Goal: Obtain resource: Download file/media

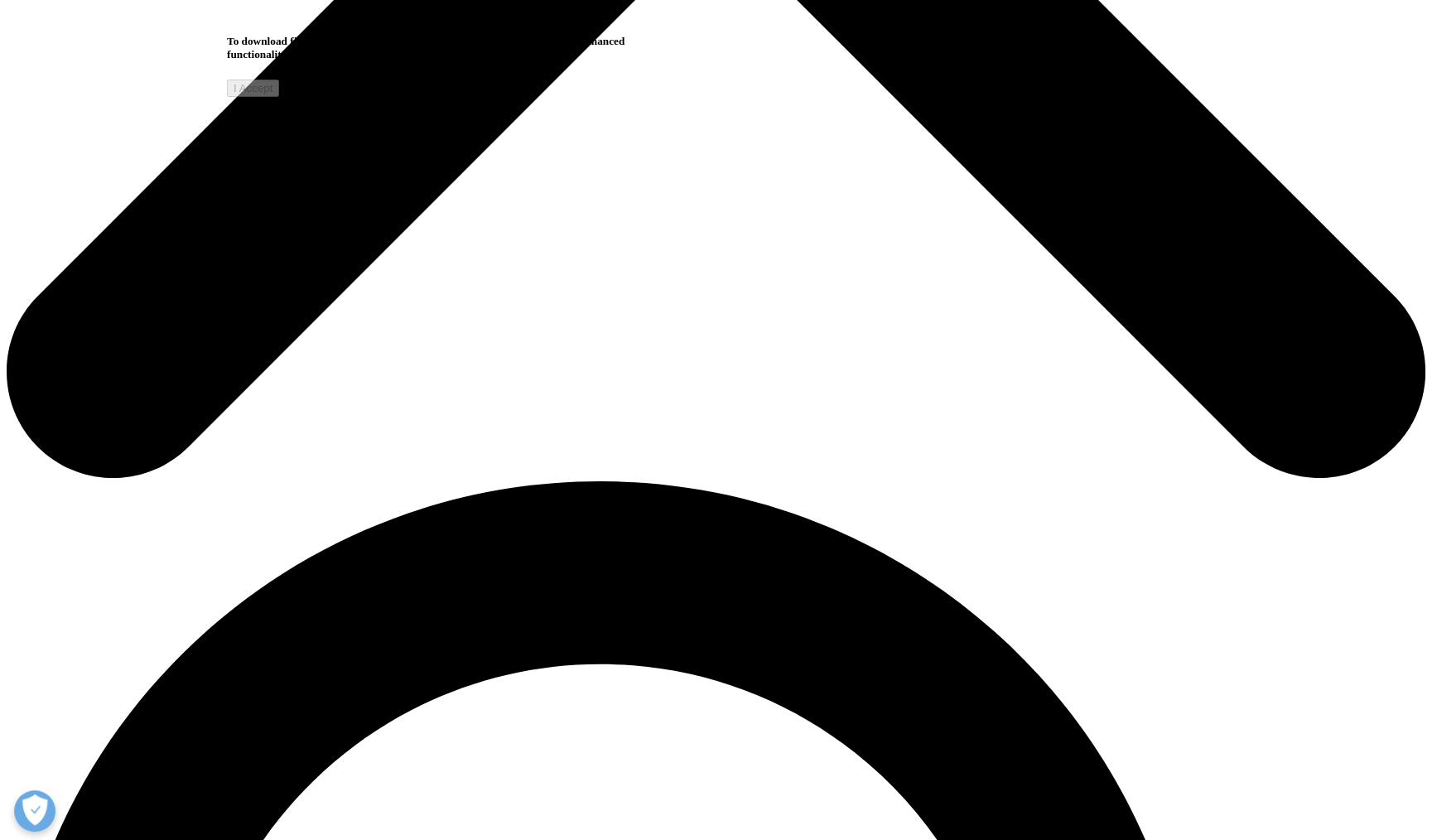
scroll to position [994, 0]
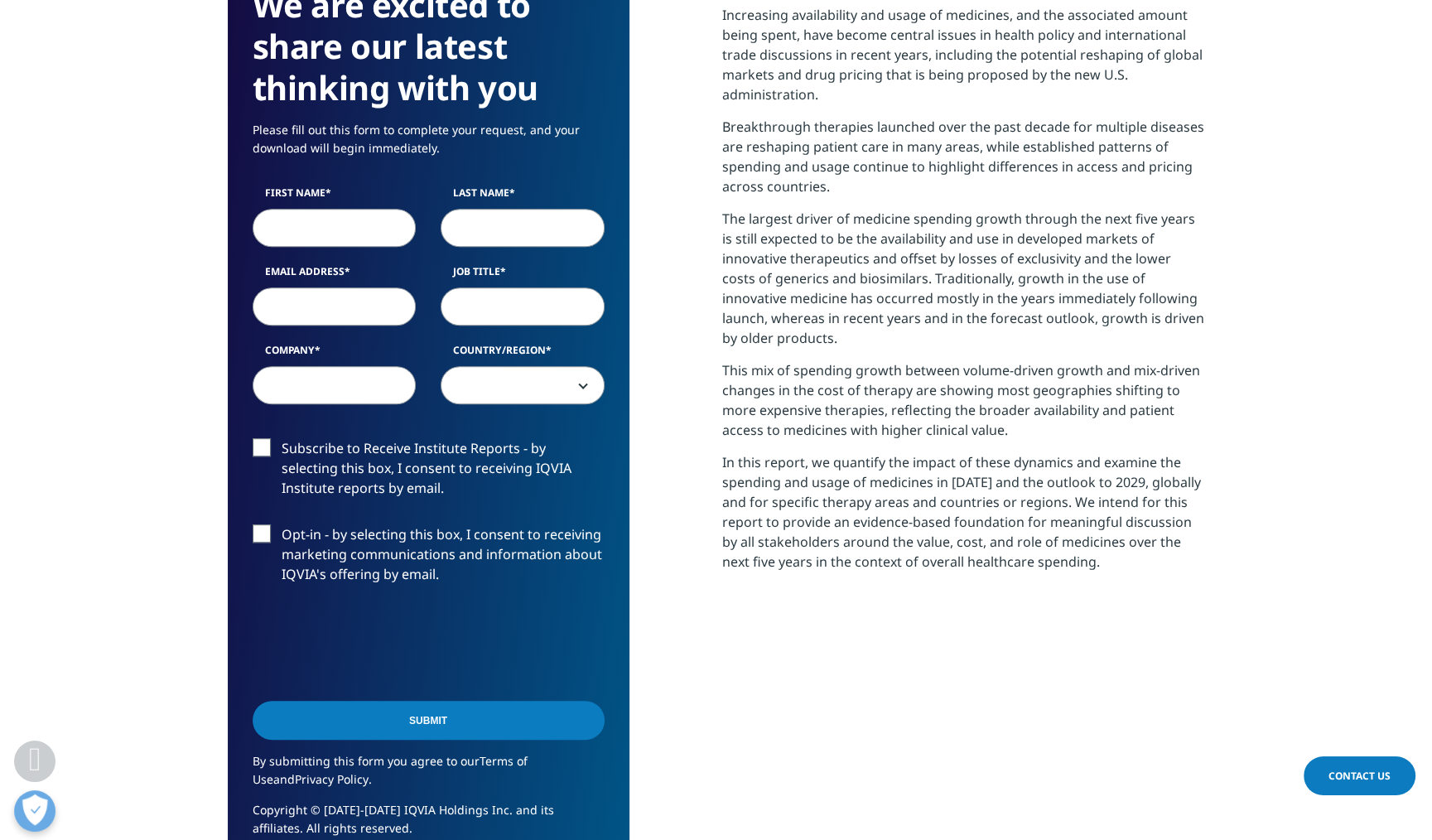
scroll to position [745, 0]
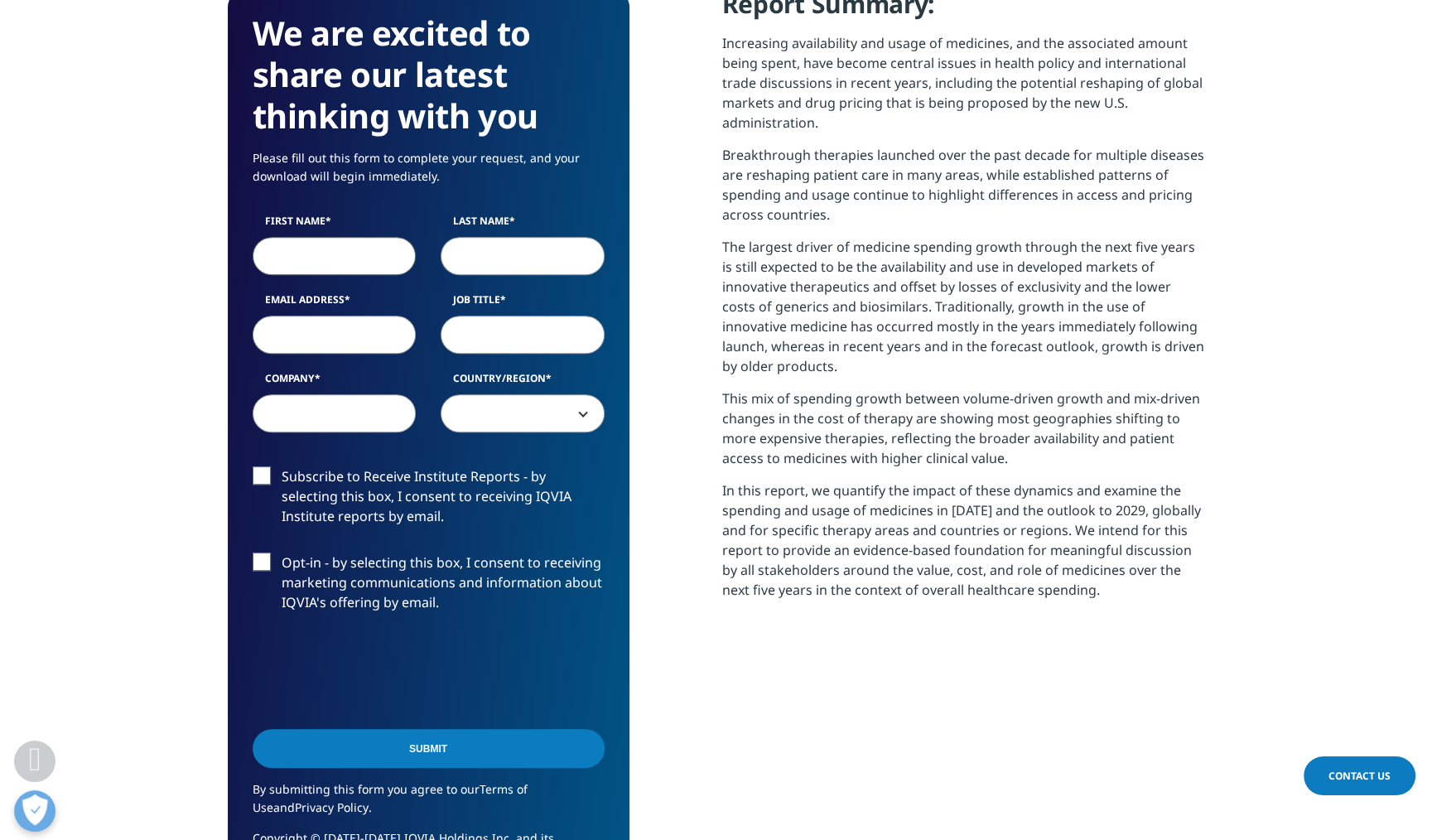
click at [338, 265] on input "First Name" at bounding box center [335, 255] width 164 height 38
type input "[PERSON_NAME]"
type input "[EMAIL_ADDRESS][DOMAIN_NAME]"
select select "[GEOGRAPHIC_DATA]"
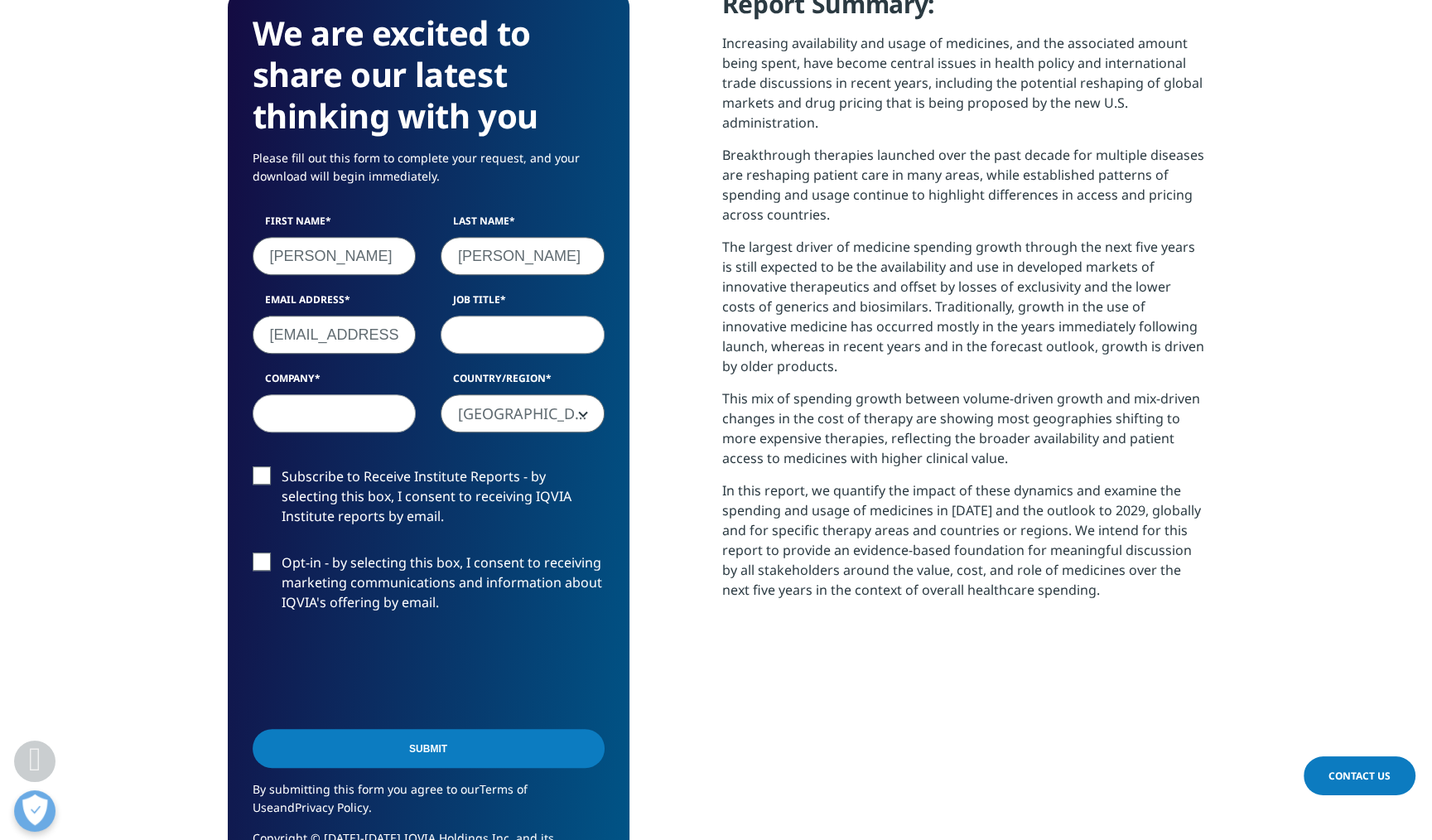
click at [364, 335] on input "[EMAIL_ADDRESS][DOMAIN_NAME]" at bounding box center [335, 334] width 164 height 38
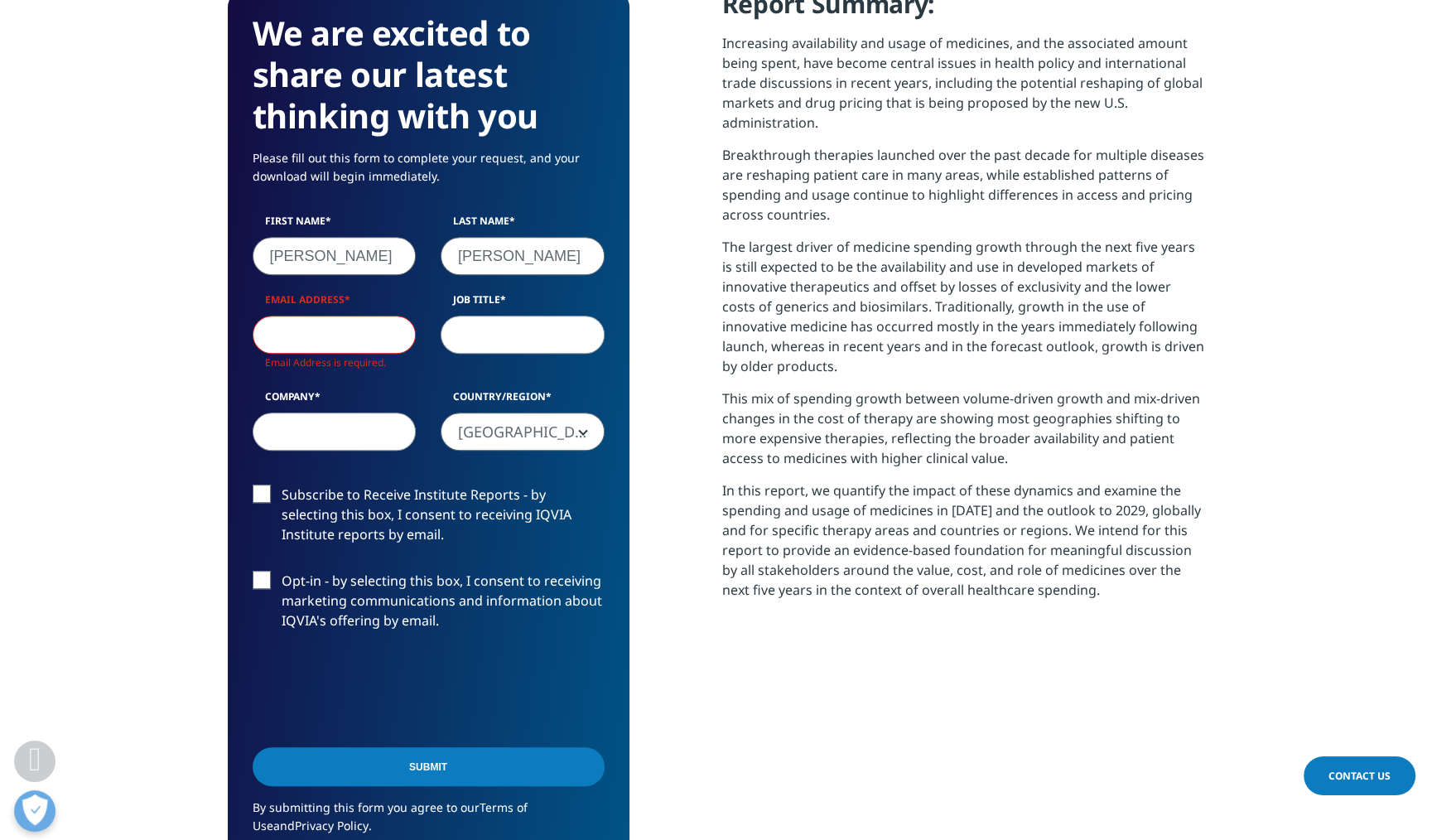
click at [364, 340] on input "Email Address" at bounding box center [335, 334] width 164 height 38
type input "[PERSON_NAME][EMAIL_ADDRESS][PERSON_NAME][DOMAIN_NAME]"
type input "Rudius"
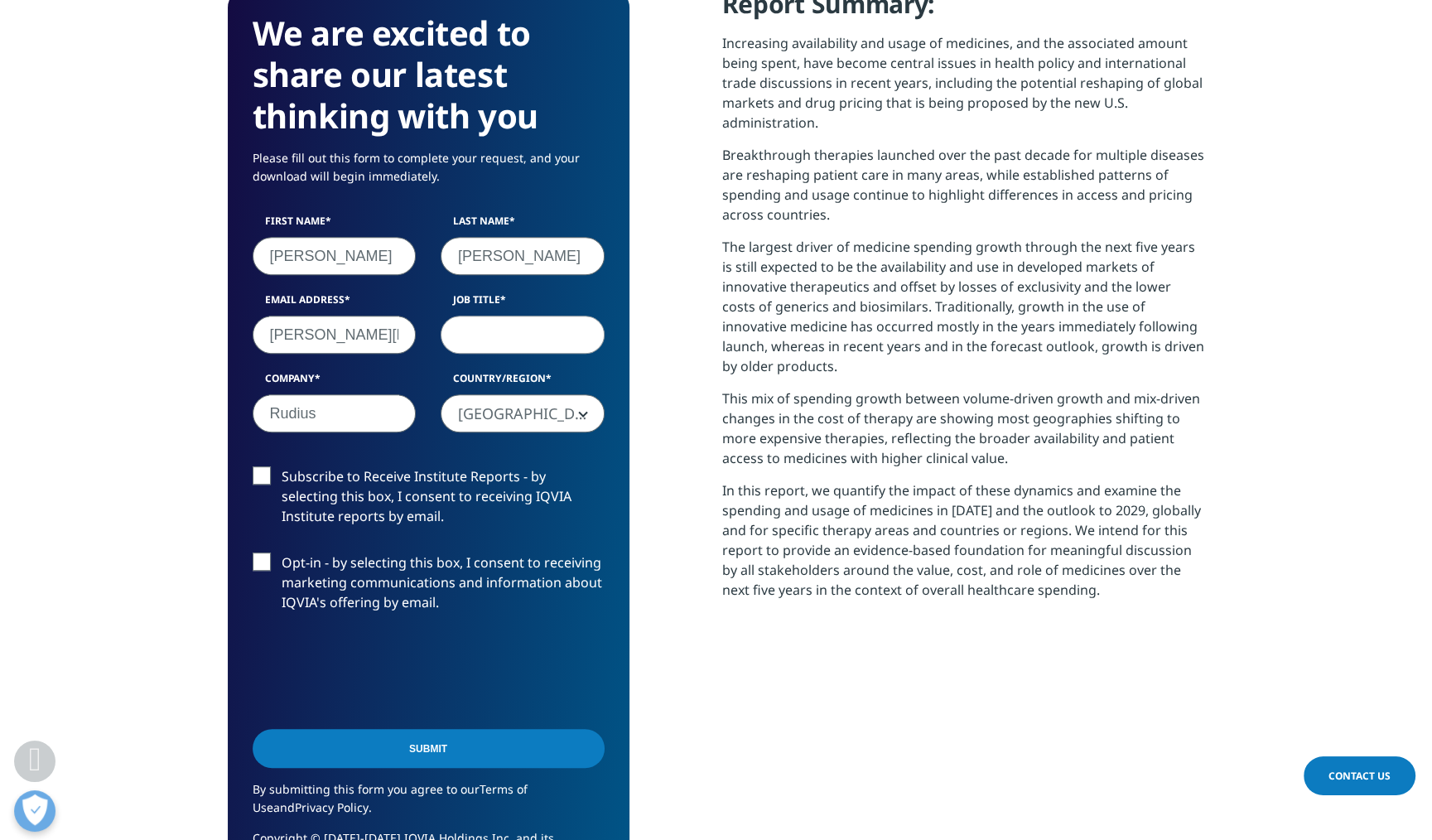
click at [512, 343] on input "Job Title" at bounding box center [522, 334] width 164 height 38
type input "analyst"
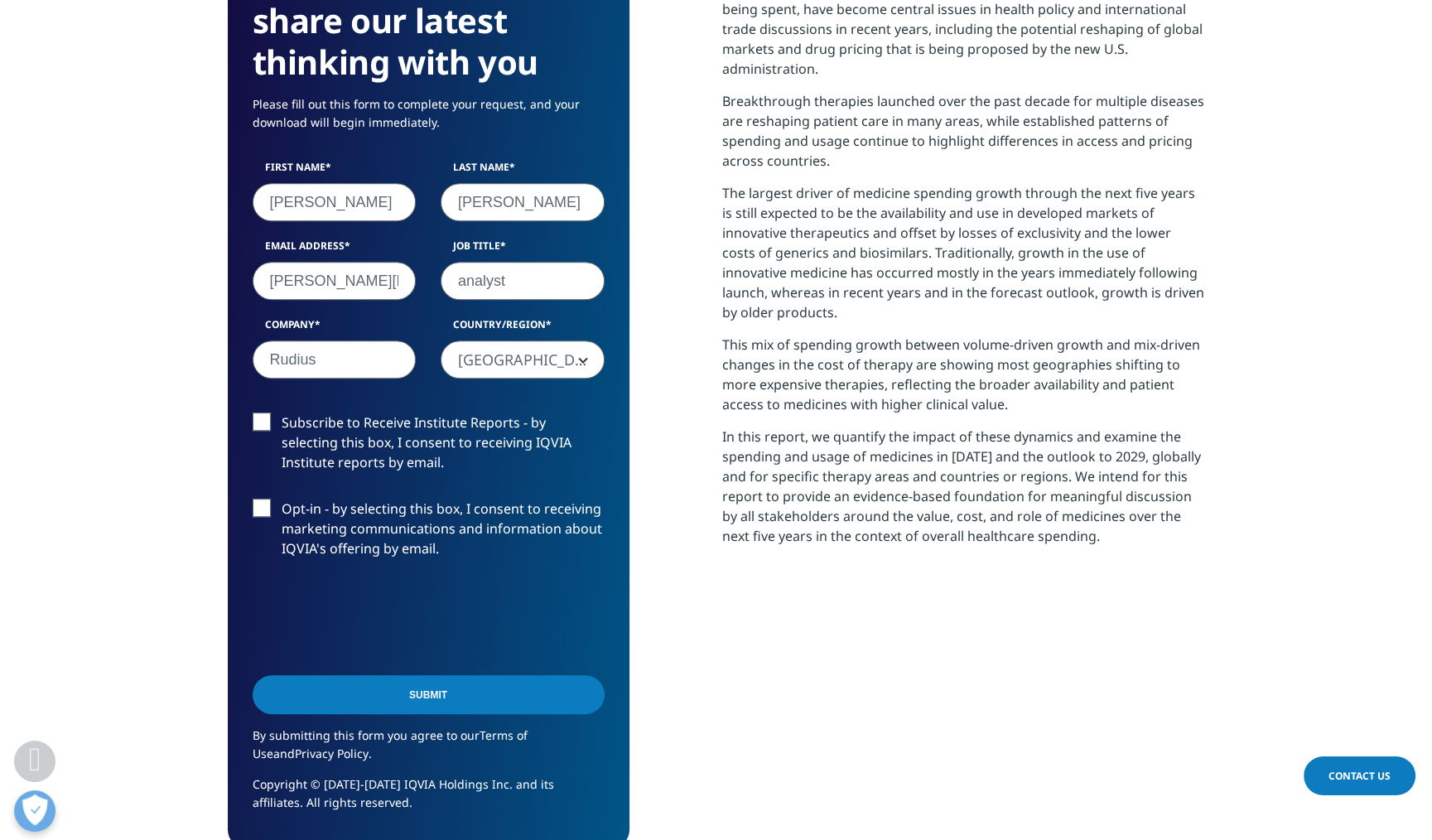
scroll to position [828, 0]
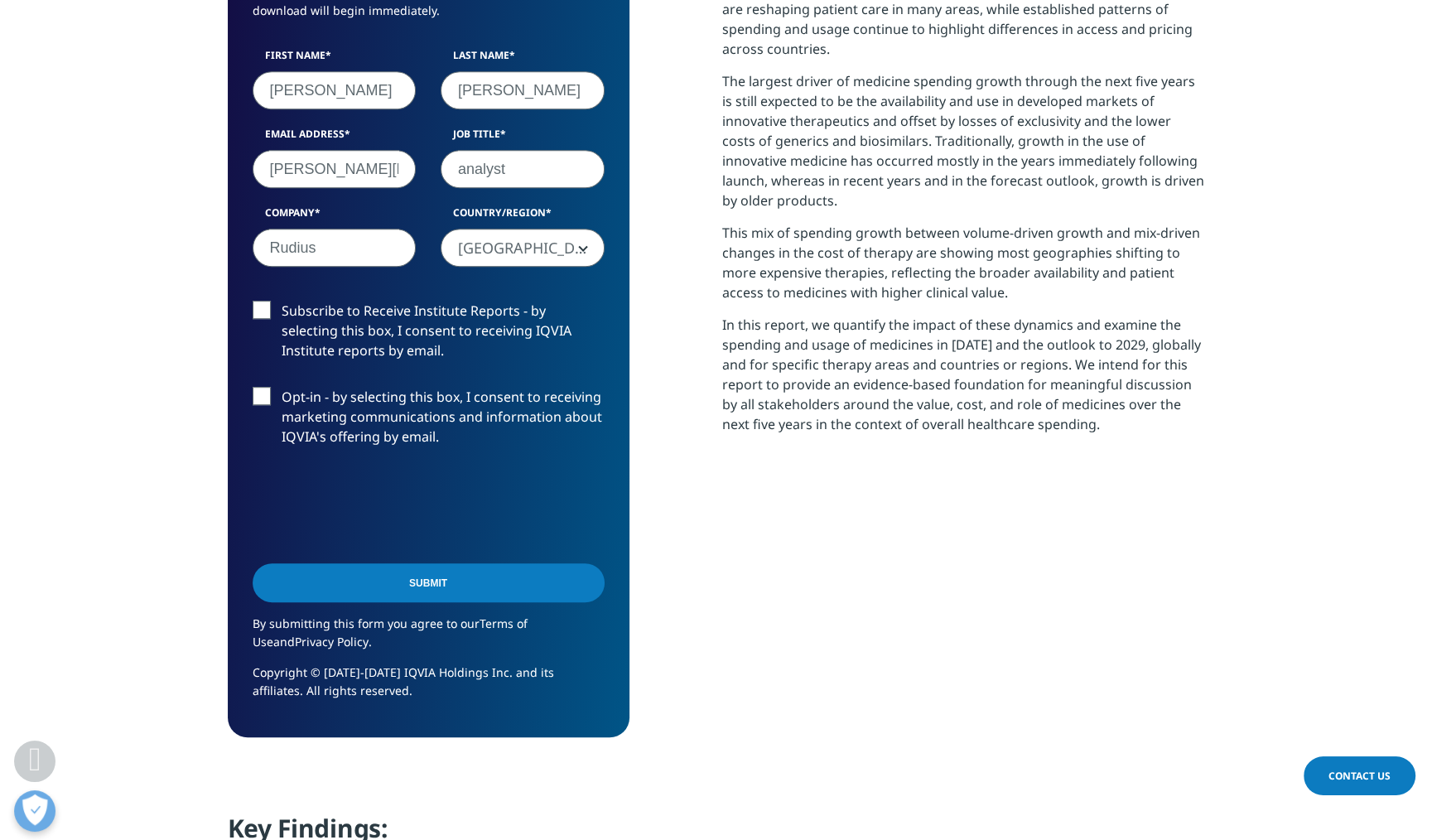
click at [435, 579] on input "Submit" at bounding box center [429, 582] width 352 height 39
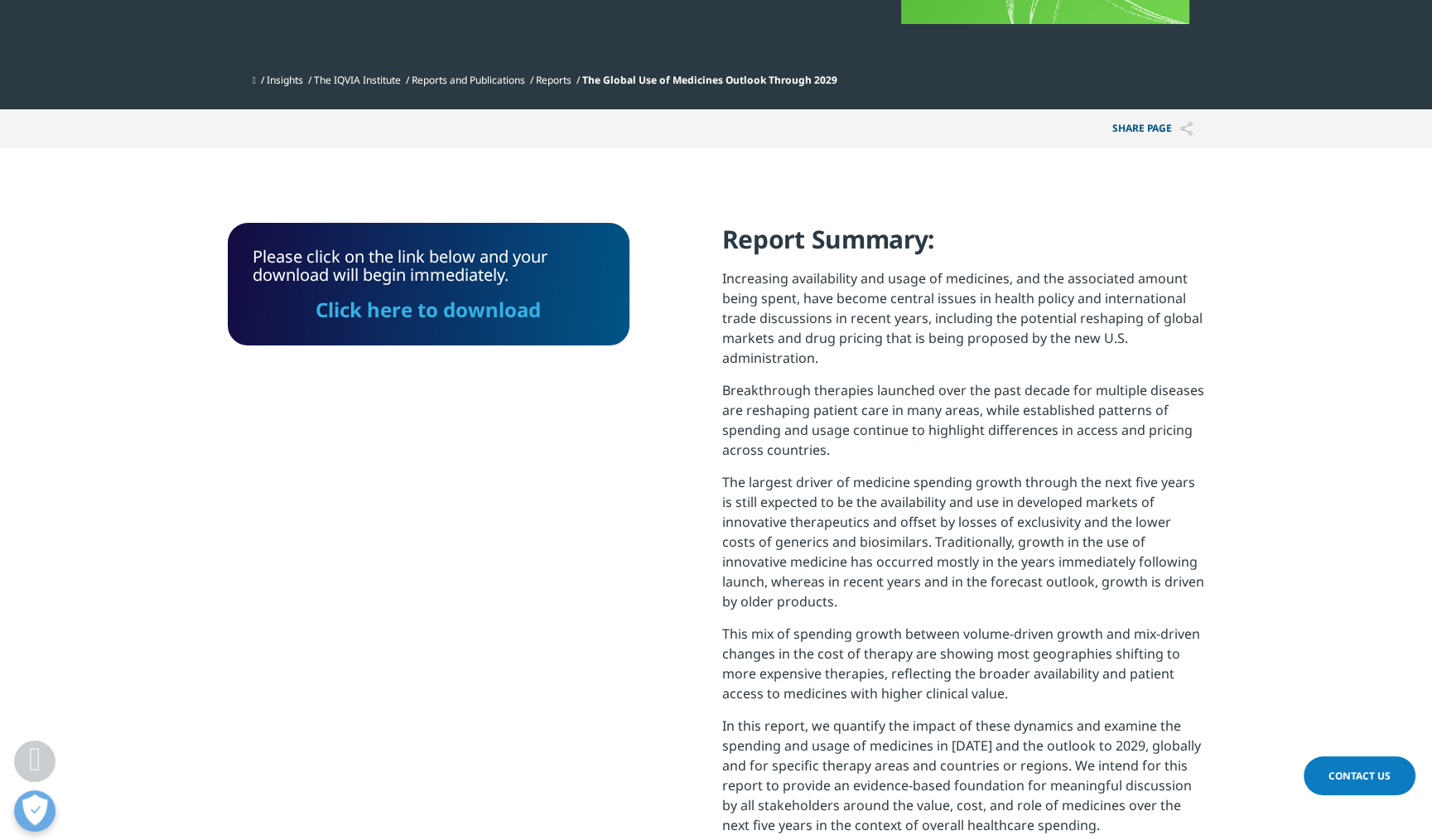
scroll to position [510, 0]
click at [486, 309] on link "Click here to download" at bounding box center [428, 309] width 226 height 27
